Goal: Information Seeking & Learning: Learn about a topic

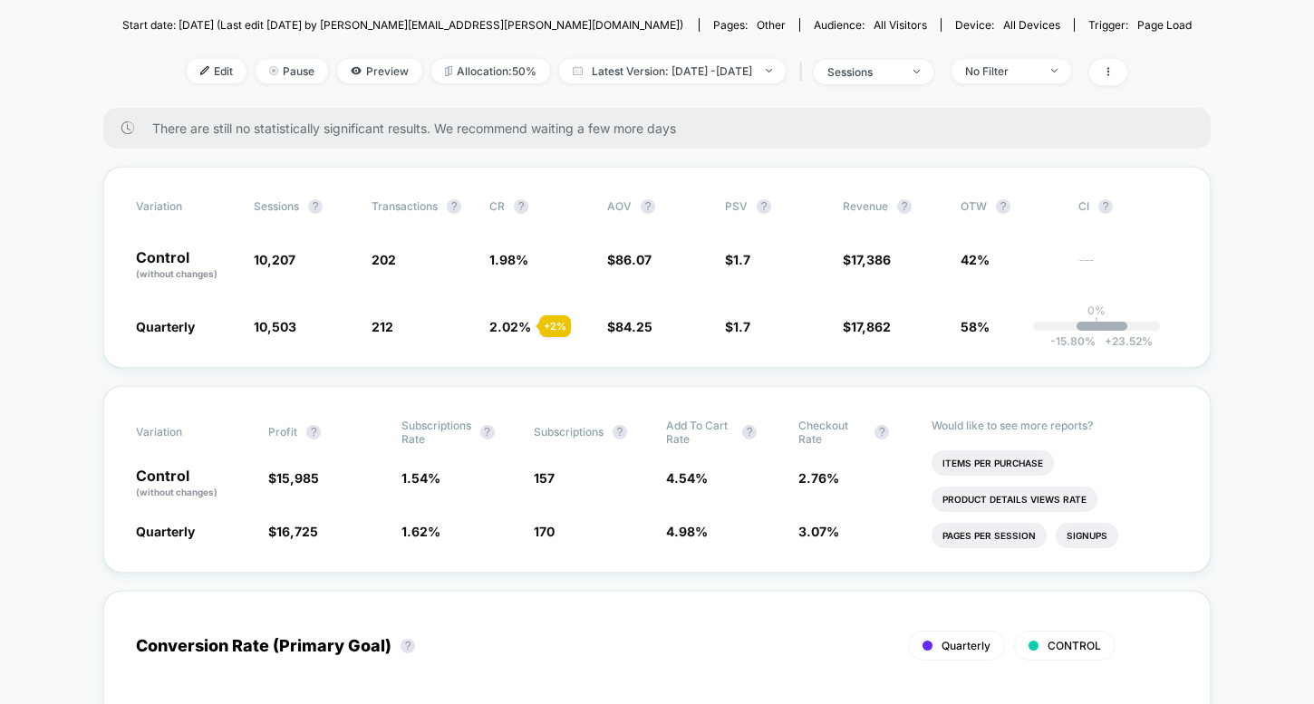
scroll to position [303, 0]
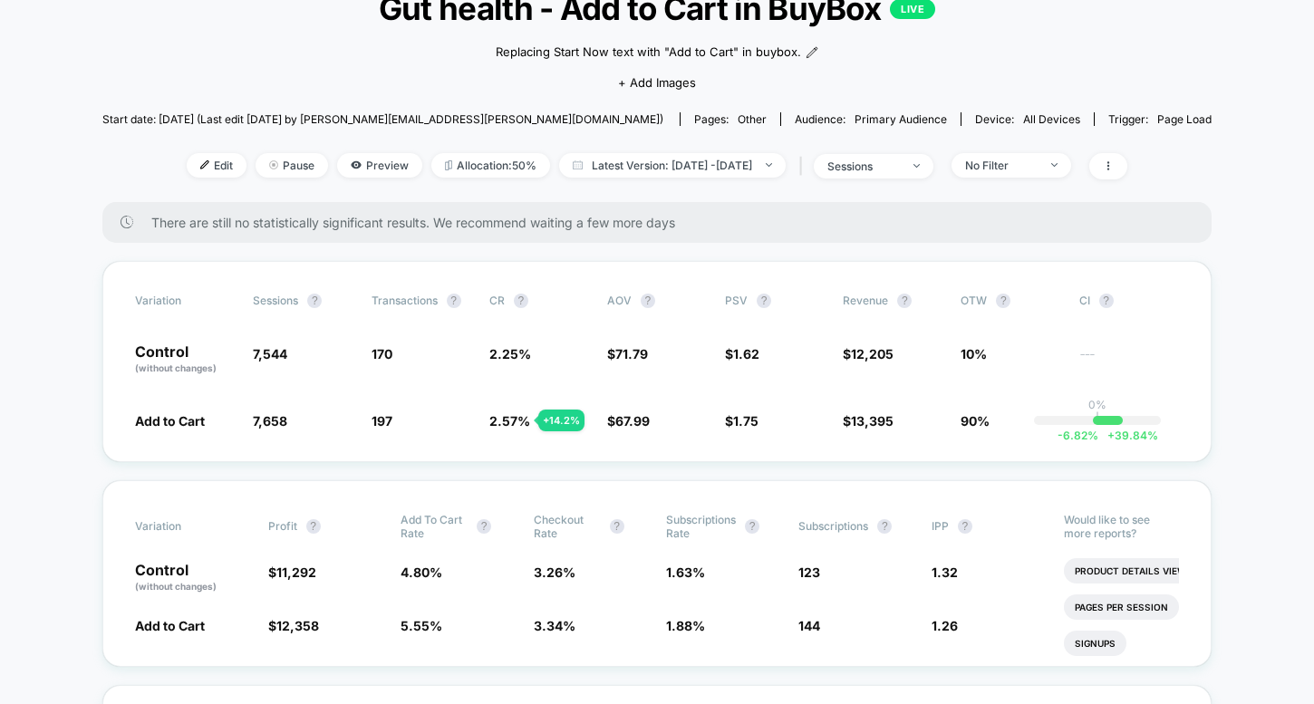
scroll to position [126, 0]
